Goal: Communication & Community: Connect with others

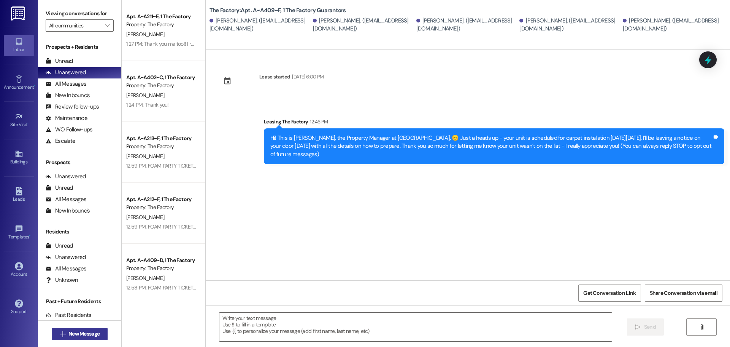
click at [80, 330] on span "New Message" at bounding box center [83, 333] width 31 height 8
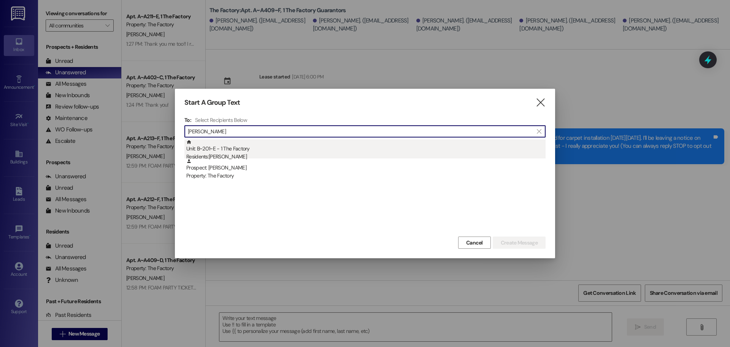
type input "[PERSON_NAME]"
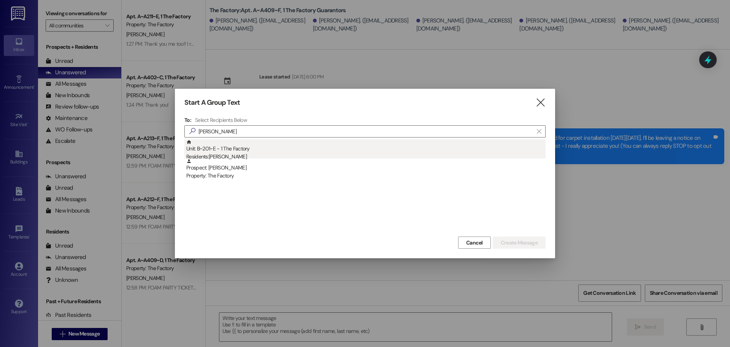
click at [232, 153] on div "Residents: [PERSON_NAME]" at bounding box center [366, 157] width 360 height 8
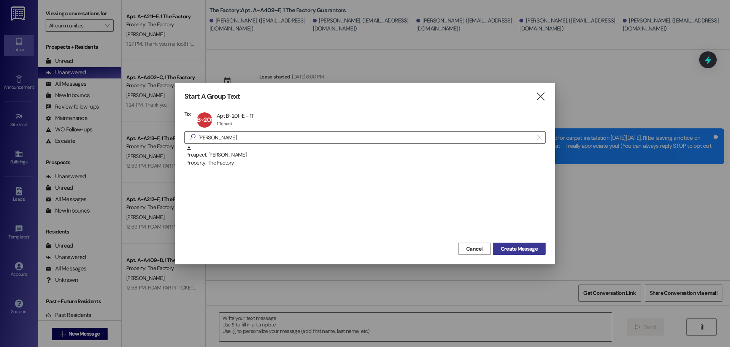
click at [517, 250] on span "Create Message" at bounding box center [519, 249] width 37 height 8
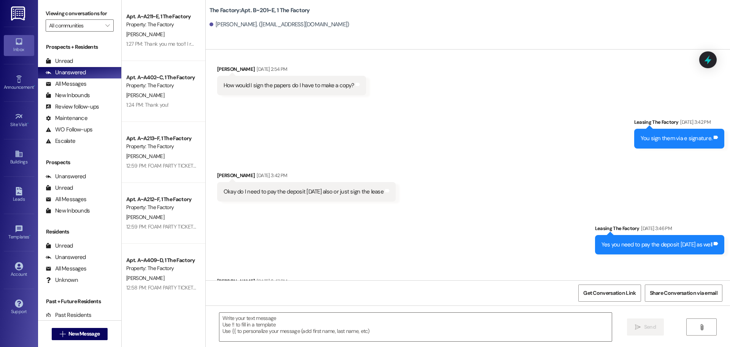
scroll to position [190, 0]
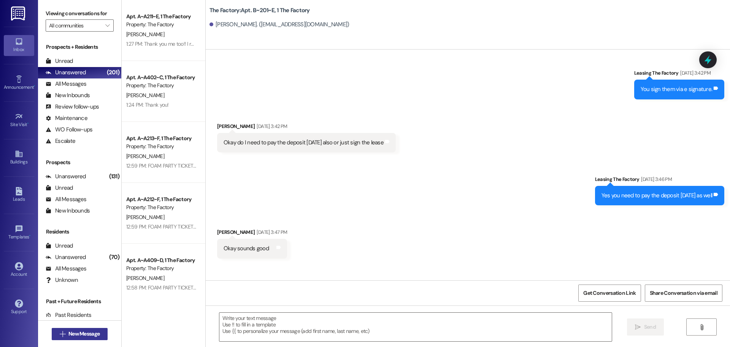
click at [80, 329] on span "New Message" at bounding box center [83, 333] width 31 height 8
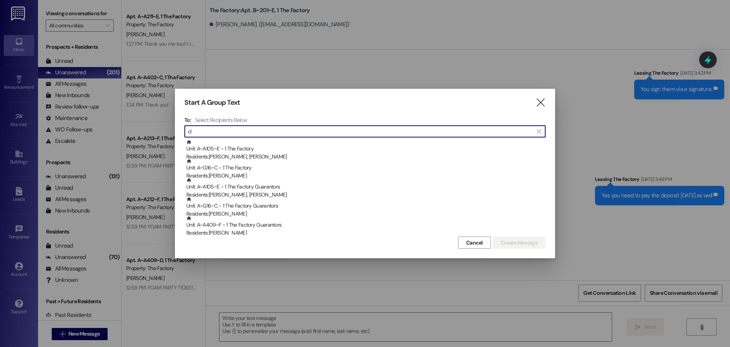
type input "c"
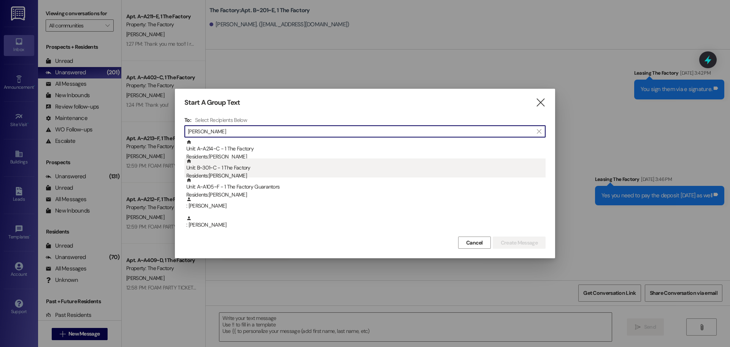
type input "[PERSON_NAME]"
click at [221, 174] on div "Residents: [PERSON_NAME]" at bounding box center [366, 176] width 360 height 8
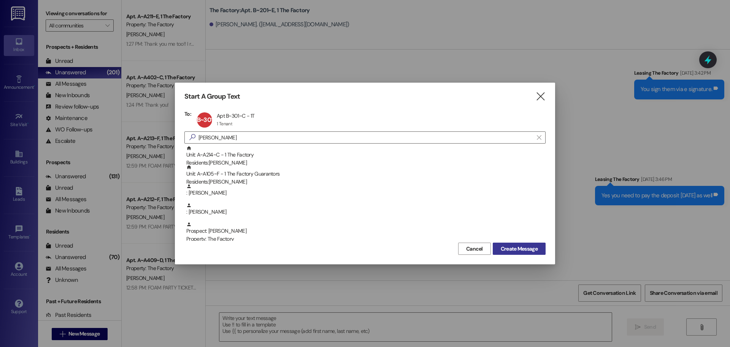
click at [509, 250] on span "Create Message" at bounding box center [519, 249] width 37 height 8
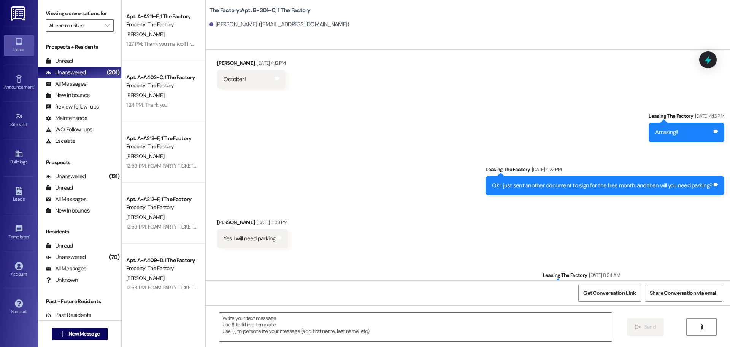
scroll to position [304, 0]
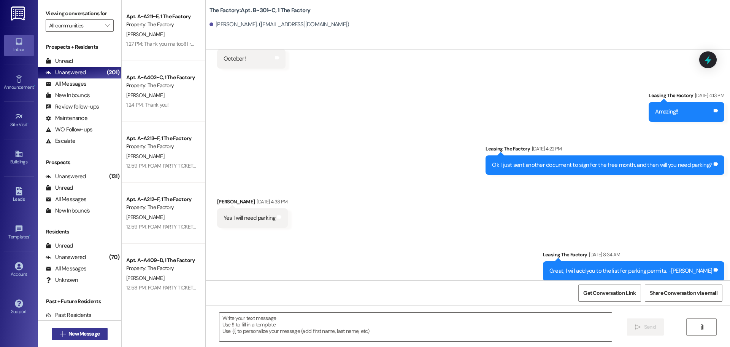
click at [72, 330] on button " New Message" at bounding box center [80, 334] width 56 height 12
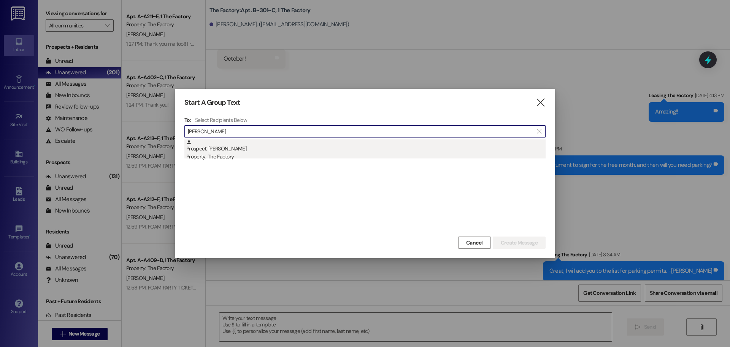
type input "[PERSON_NAME]"
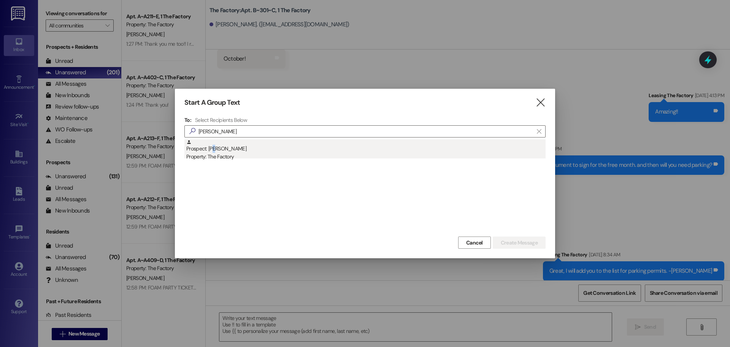
click at [215, 148] on div "Prospect: [PERSON_NAME] Property: The Factory" at bounding box center [366, 150] width 360 height 22
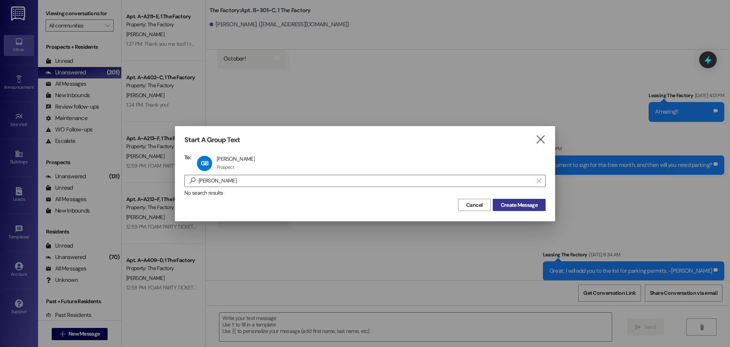
click at [506, 204] on span "Create Message" at bounding box center [519, 205] width 37 height 8
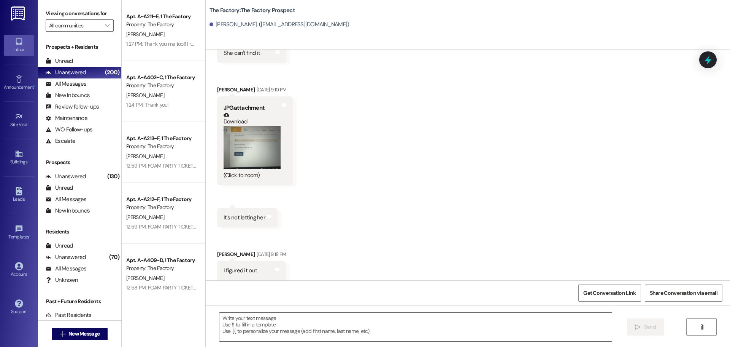
scroll to position [6201, 0]
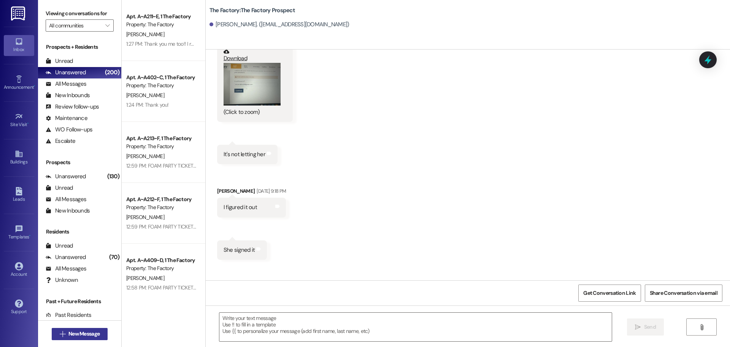
click at [68, 334] on span "New Message" at bounding box center [83, 333] width 31 height 8
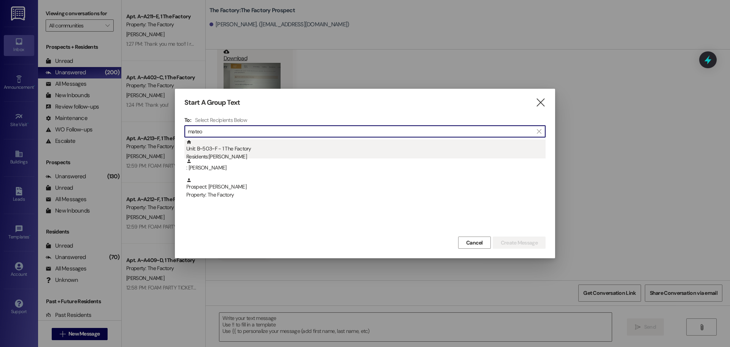
type input "mateo"
click at [234, 150] on div "Unit: B~503~F - 1 The Factory Residents: [PERSON_NAME]" at bounding box center [366, 150] width 360 height 22
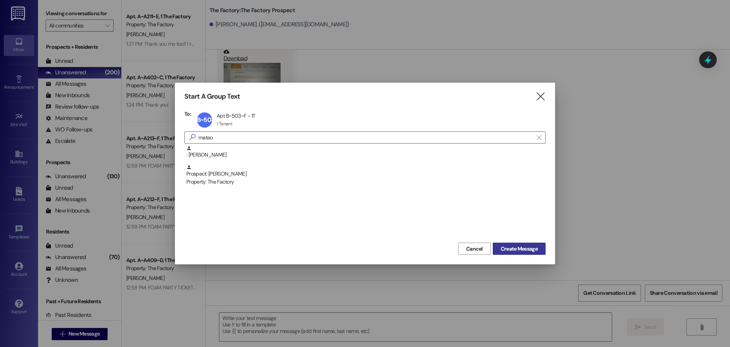
click at [522, 248] on span "Create Message" at bounding box center [519, 249] width 37 height 8
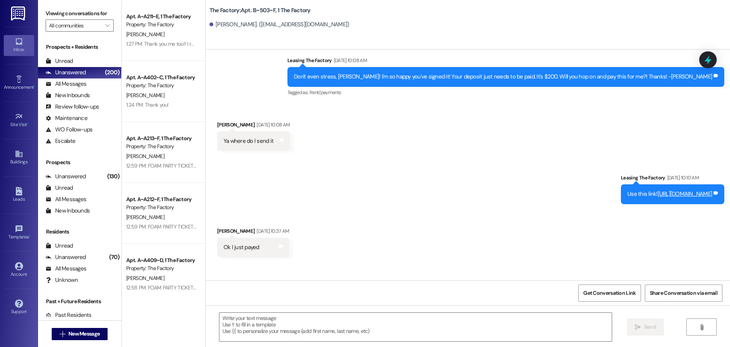
scroll to position [190, 0]
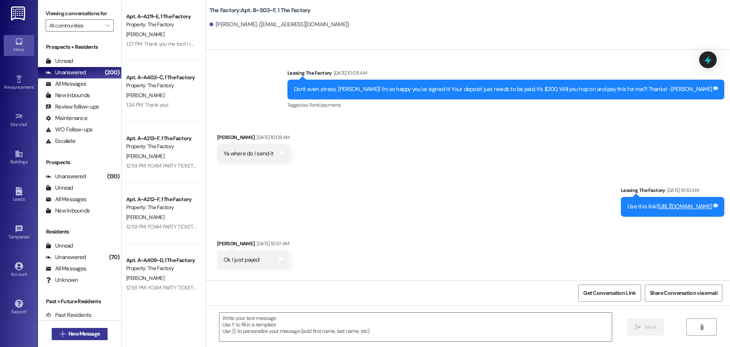
click at [78, 334] on span "New Message" at bounding box center [83, 333] width 31 height 8
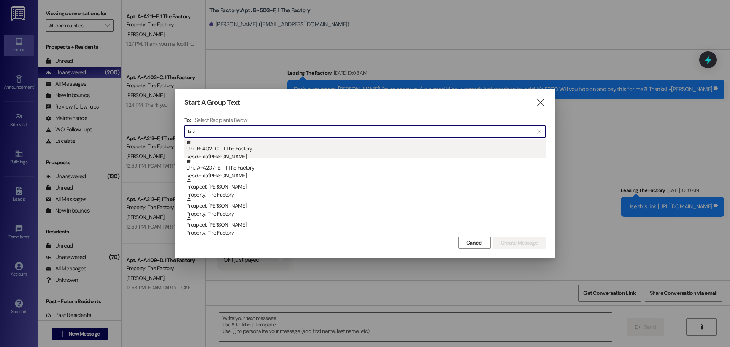
type input "kira"
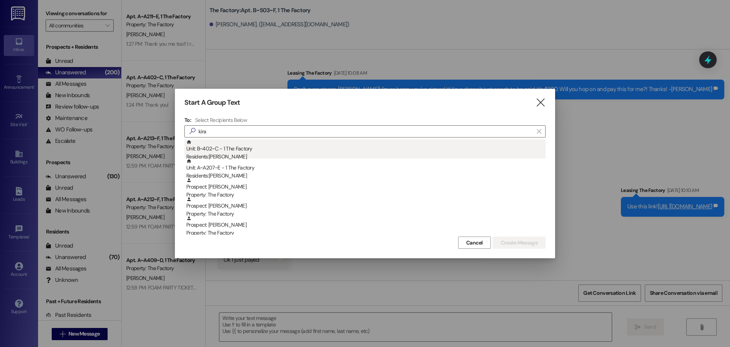
click at [254, 154] on div "Residents: [PERSON_NAME]" at bounding box center [366, 157] width 360 height 8
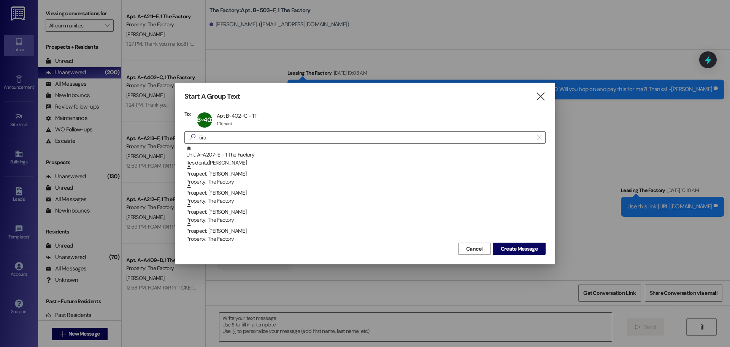
drag, startPoint x: 525, startPoint y: 250, endPoint x: 521, endPoint y: 248, distance: 4.8
click at [525, 250] on span "Create Message" at bounding box center [519, 249] width 37 height 8
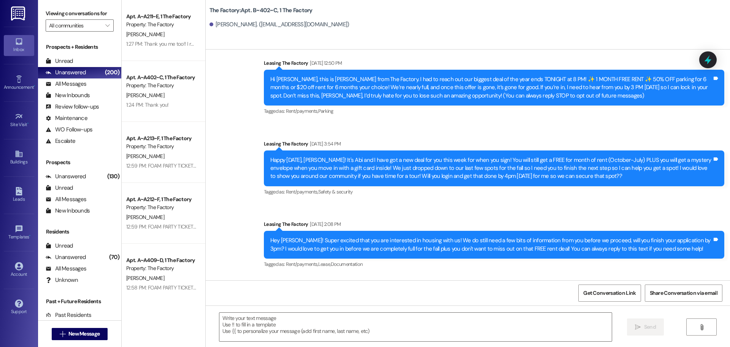
scroll to position [0, 0]
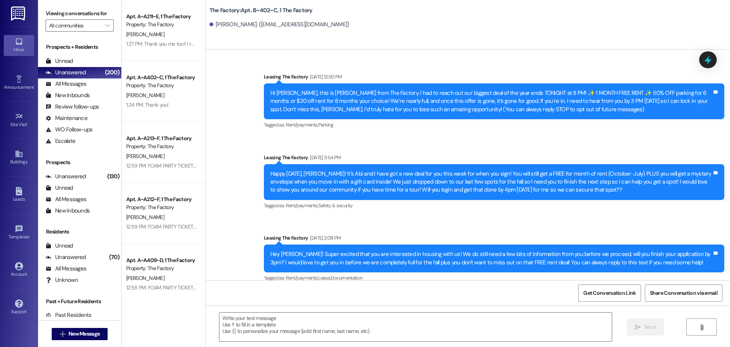
click at [497, 145] on div "Sent via SMS Leasing The Factory [DATE] 12:50 PM Hi [PERSON_NAME], this is [PER…" at bounding box center [468, 213] width 525 height 314
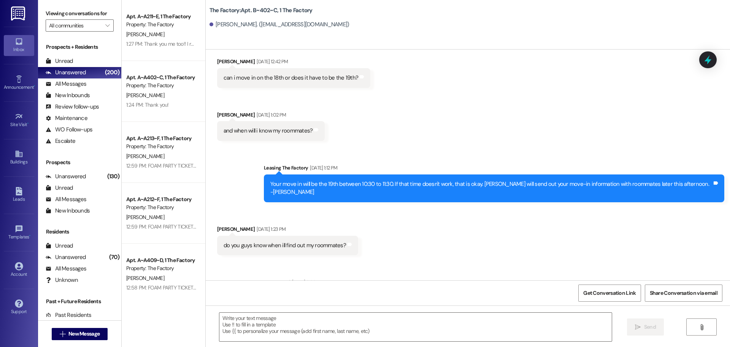
scroll to position [1318, 0]
